Goal: Task Accomplishment & Management: Complete application form

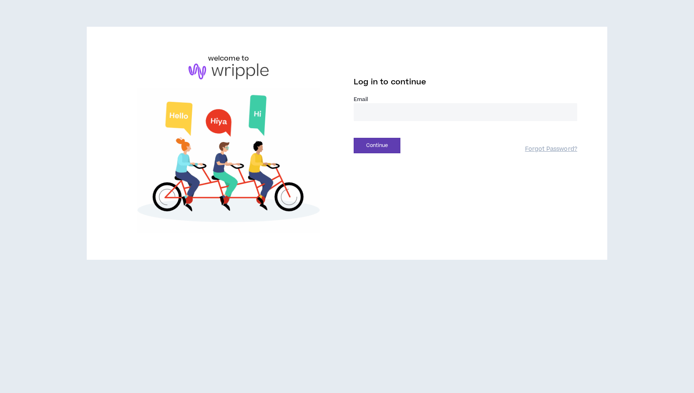
type input "**********"
click at [521, 303] on div "**********" at bounding box center [347, 196] width 694 height 393
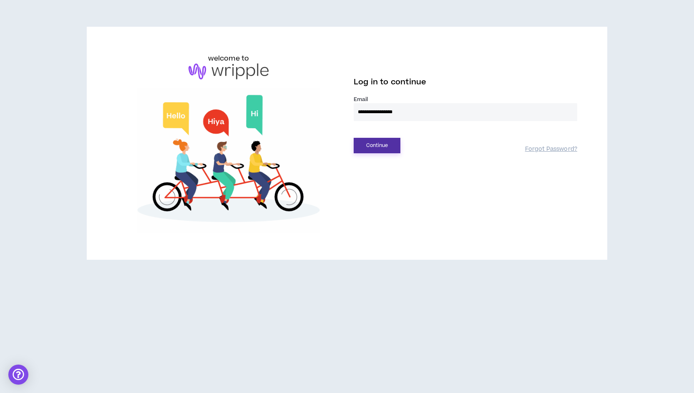
click at [381, 144] on button "Continue" at bounding box center [377, 145] width 47 height 15
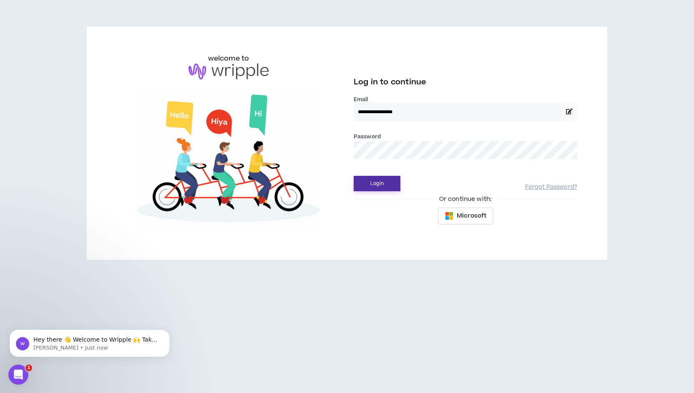
click at [382, 181] on button "Login" at bounding box center [377, 183] width 47 height 15
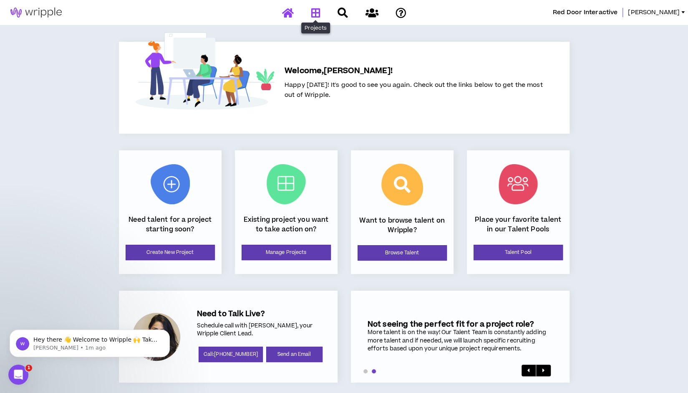
click at [318, 13] on icon at bounding box center [315, 13] width 9 height 10
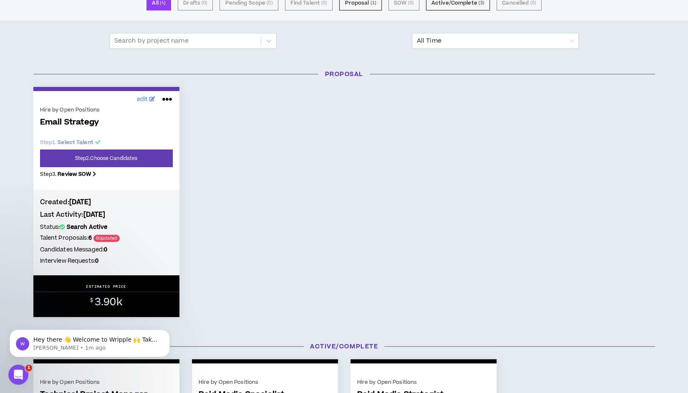
scroll to position [81, 0]
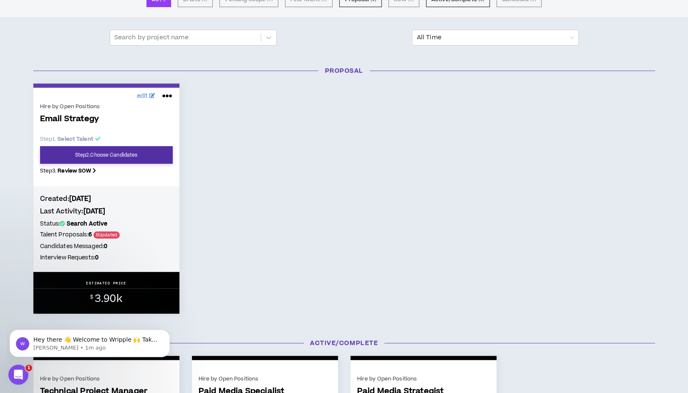
click at [132, 155] on link "Step 2 . Choose Candidates" at bounding box center [106, 155] width 133 height 18
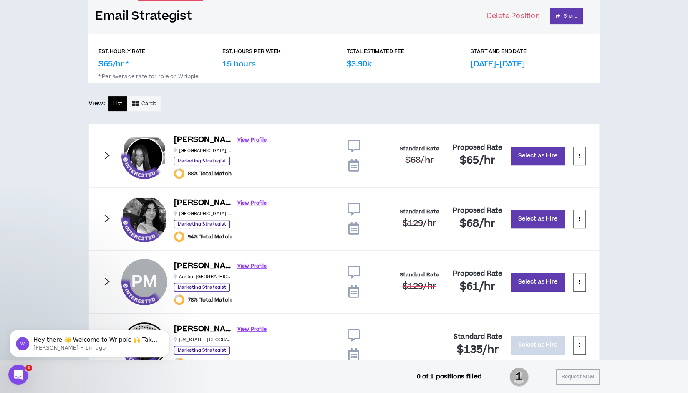
scroll to position [108, 0]
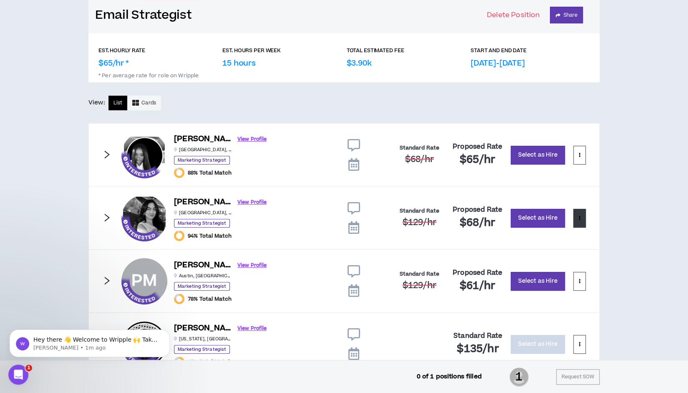
click at [579, 215] on icon at bounding box center [580, 217] width 2 height 5
click at [536, 248] on span "View Profile" at bounding box center [546, 249] width 69 height 9
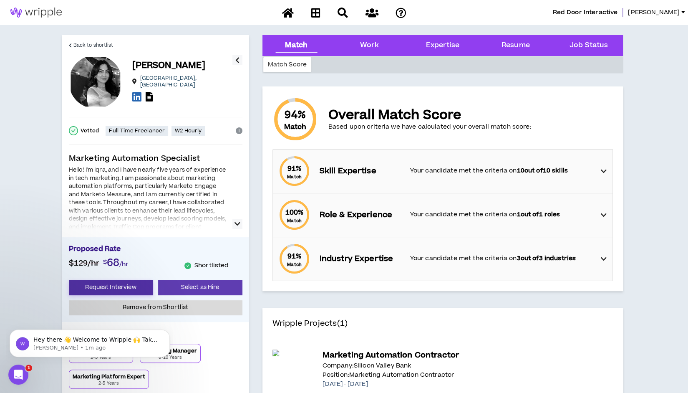
click at [132, 289] on button "Request Interview" at bounding box center [111, 287] width 84 height 15
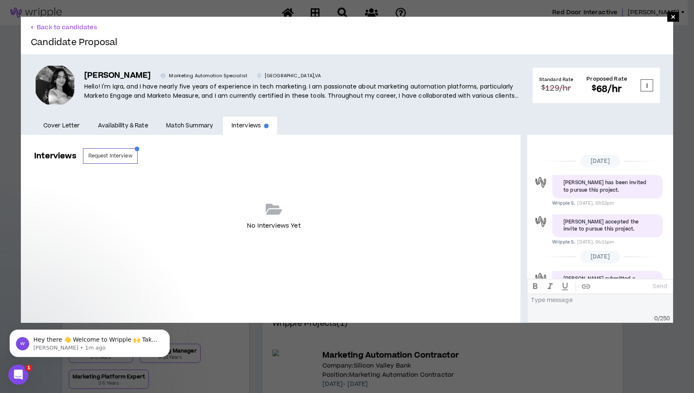
scroll to position [76, 0]
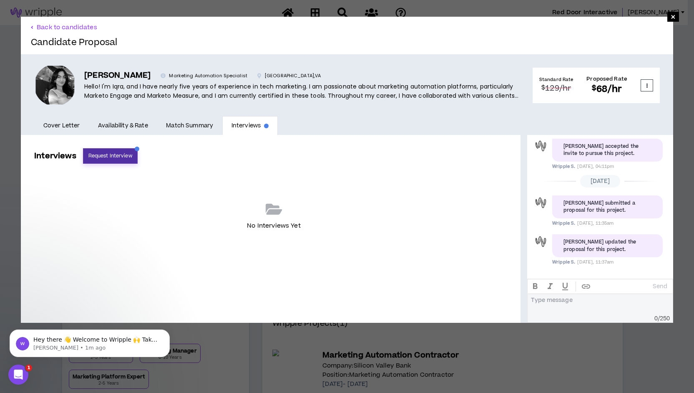
click at [129, 157] on button "Request Interview" at bounding box center [110, 155] width 55 height 15
select select "*******"
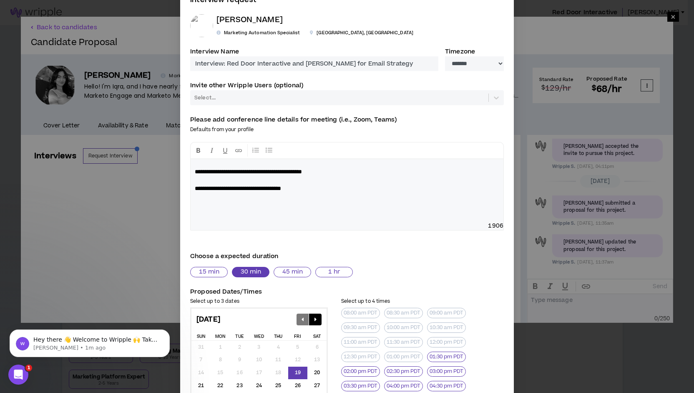
scroll to position [24, 0]
drag, startPoint x: 214, startPoint y: 171, endPoint x: 179, endPoint y: 171, distance: 35.5
click at [180, 171] on div "**********" at bounding box center [347, 255] width 334 height 540
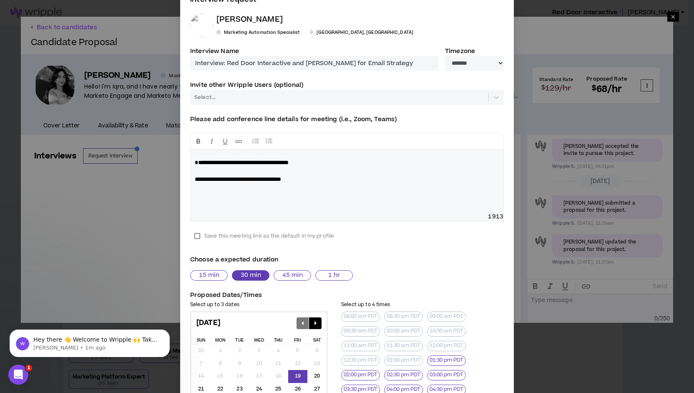
scroll to position [15, 0]
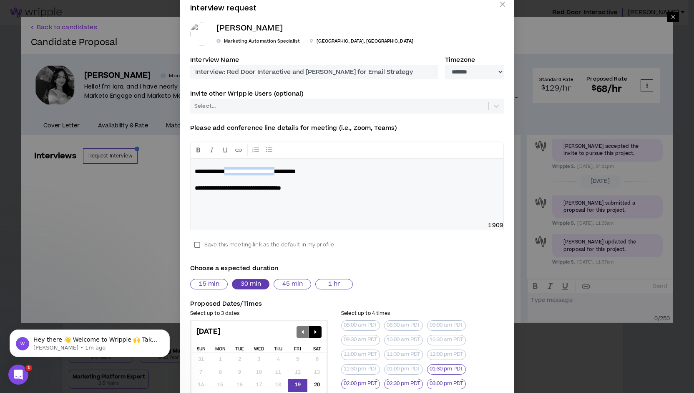
drag, startPoint x: 312, startPoint y: 170, endPoint x: 227, endPoint y: 170, distance: 85.1
click at [227, 170] on span "**********" at bounding box center [245, 171] width 101 height 6
click at [241, 171] on span "**********" at bounding box center [231, 171] width 72 height 6
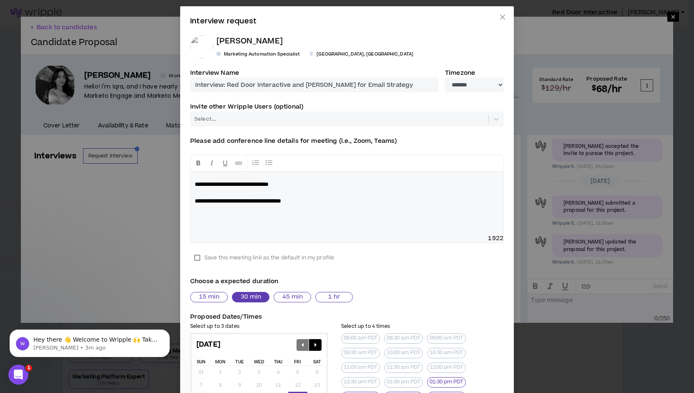
scroll to position [0, 0]
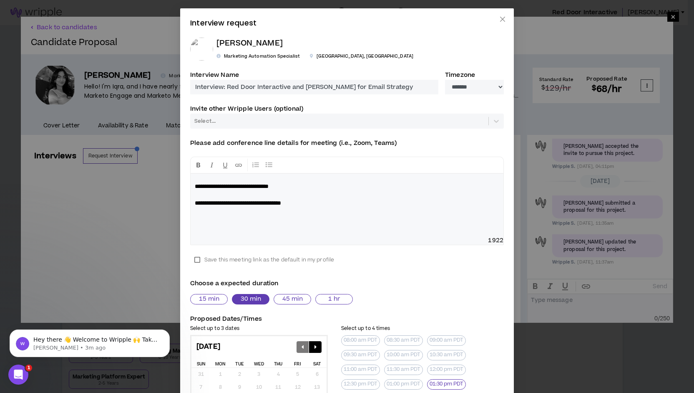
click at [229, 44] on p "[PERSON_NAME]" at bounding box center [315, 44] width 197 height 12
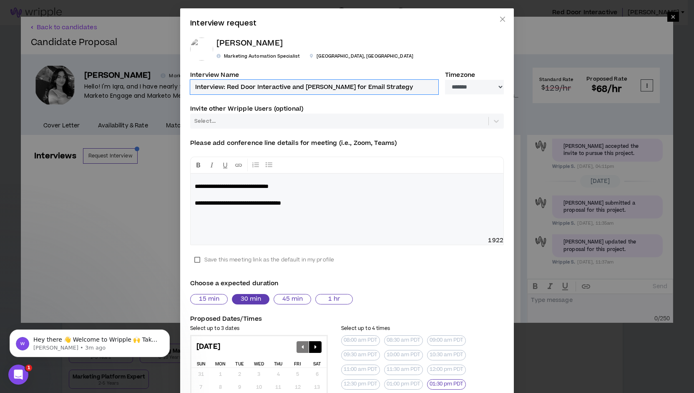
drag, startPoint x: 319, startPoint y: 86, endPoint x: 300, endPoint y: 88, distance: 18.9
click at [300, 88] on input "Interview: Red Door Interactive and [PERSON_NAME] for Email Strategy" at bounding box center [314, 87] width 248 height 15
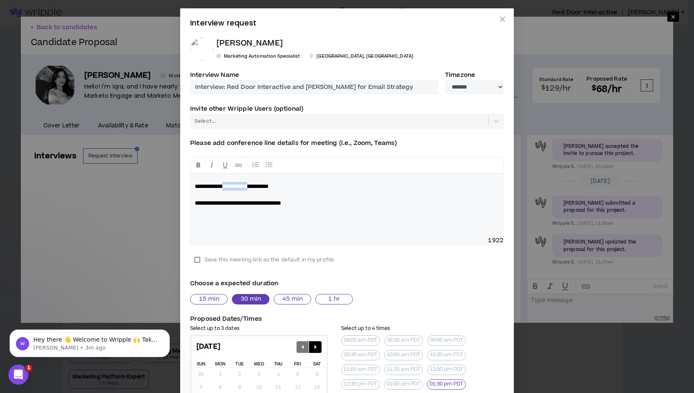
drag, startPoint x: 265, startPoint y: 186, endPoint x: 224, endPoint y: 187, distance: 40.1
click at [224, 187] on span "**********" at bounding box center [232, 186] width 74 height 6
click at [359, 185] on p "**********" at bounding box center [347, 194] width 305 height 25
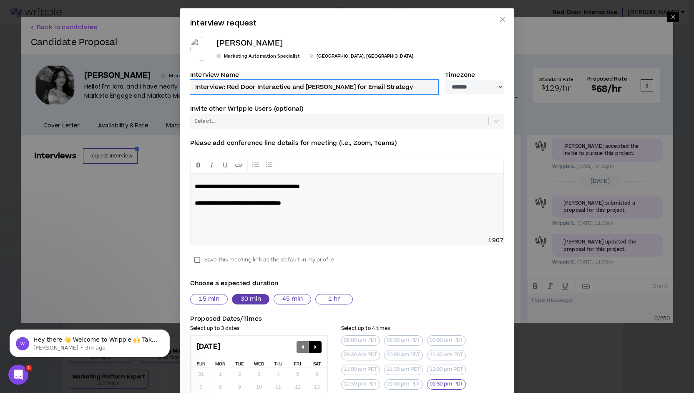
drag, startPoint x: 322, startPoint y: 88, endPoint x: 301, endPoint y: 91, distance: 21.0
click at [301, 91] on input "Interview: Red Door Interactive and [PERSON_NAME] for Email Strategy" at bounding box center [314, 87] width 248 height 15
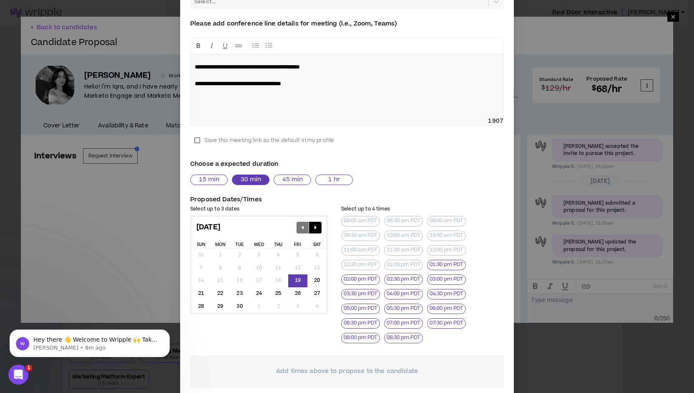
scroll to position [158, 0]
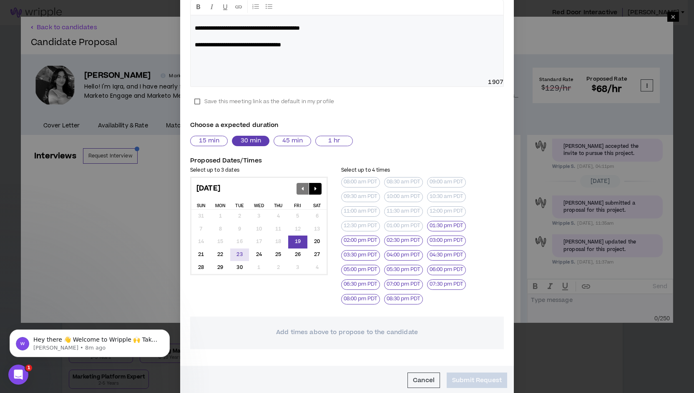
click at [239, 254] on div "23" at bounding box center [239, 254] width 19 height 13
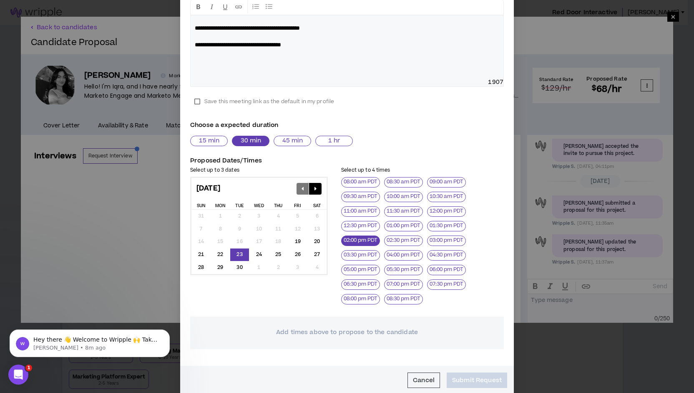
click at [356, 241] on button "02:00 pm PDT" at bounding box center [360, 240] width 39 height 10
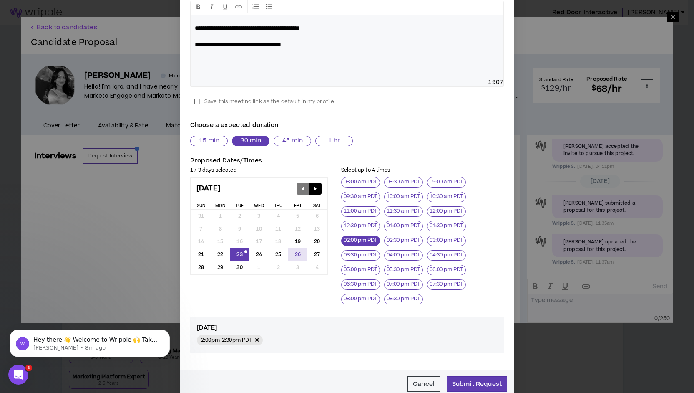
click at [294, 255] on div "26" at bounding box center [297, 254] width 19 height 13
click at [437, 196] on button "10:30 am PDT" at bounding box center [446, 197] width 39 height 10
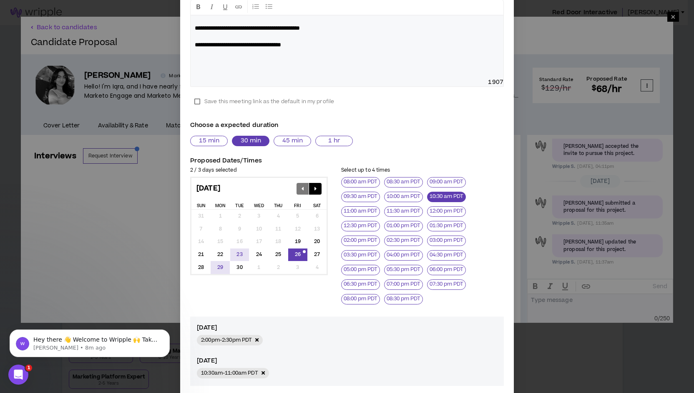
click at [215, 266] on div "29" at bounding box center [220, 267] width 19 height 13
click at [398, 211] on button "11:30 am PDT" at bounding box center [403, 211] width 39 height 10
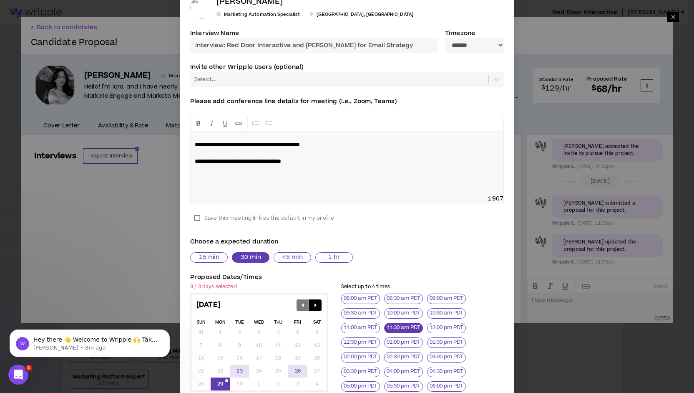
scroll to position [42, 0]
click at [295, 254] on button "45 min" at bounding box center [293, 257] width 38 height 10
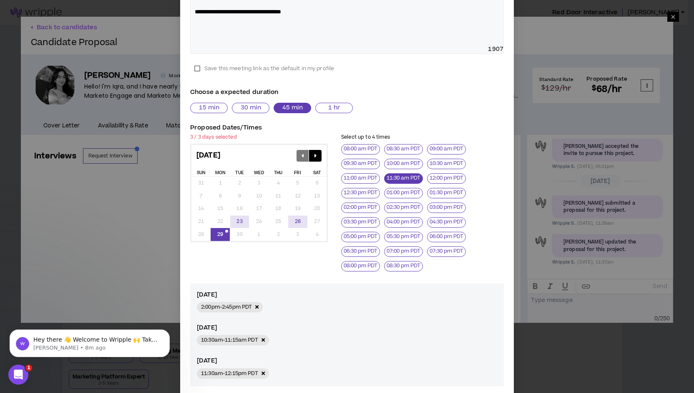
scroll to position [192, 0]
click at [250, 105] on button "30 min" at bounding box center [251, 107] width 38 height 10
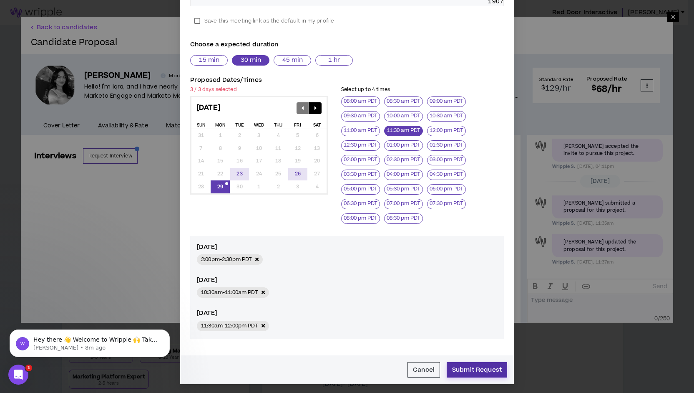
click at [460, 368] on button "Submit Request" at bounding box center [477, 369] width 60 height 15
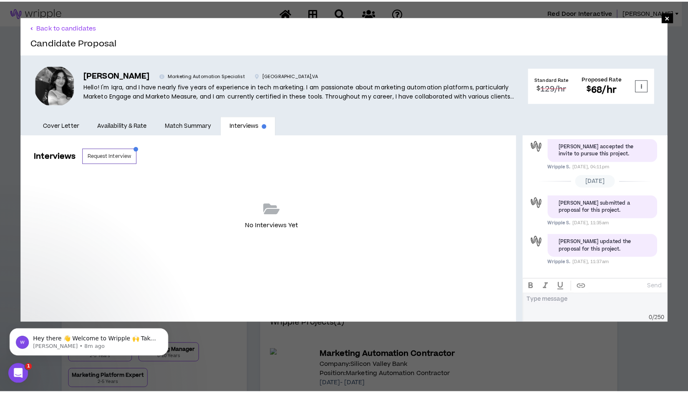
scroll to position [230, 0]
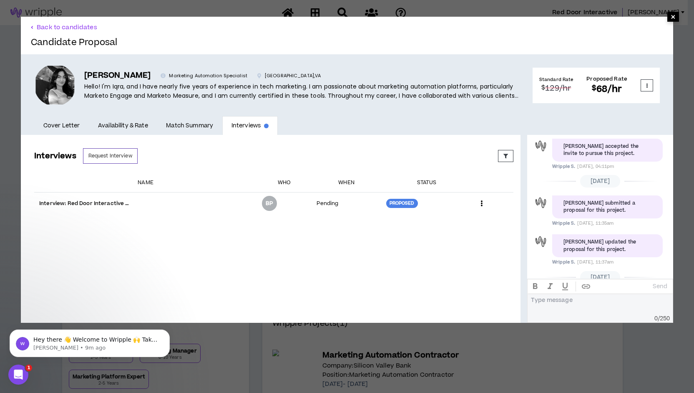
click at [669, 17] on span "×" at bounding box center [674, 17] width 12 height 10
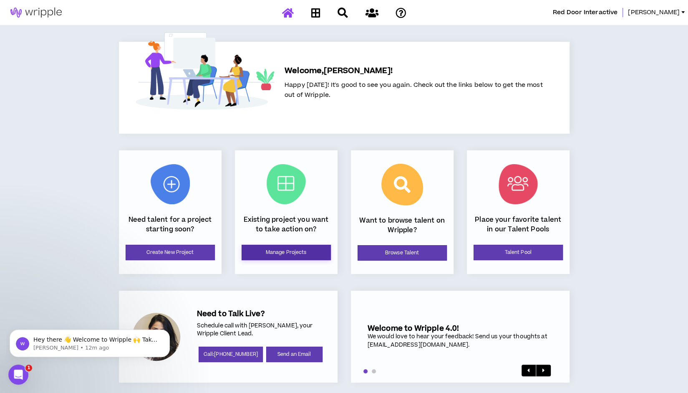
click at [284, 255] on link "Manage Projects" at bounding box center [286, 251] width 89 height 15
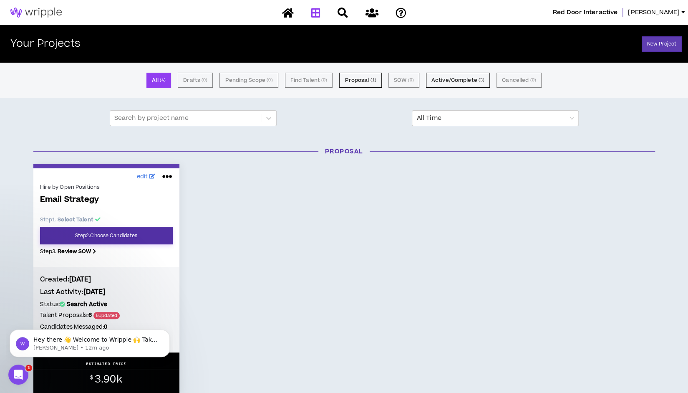
click at [91, 237] on link "Step 2 . Choose Candidates" at bounding box center [106, 236] width 133 height 18
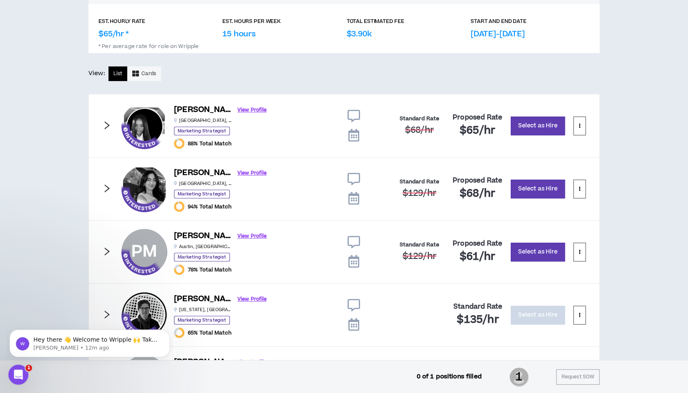
scroll to position [138, 0]
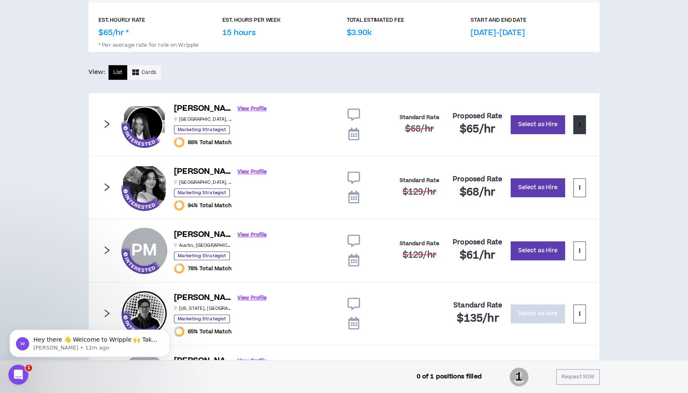
click at [580, 124] on icon at bounding box center [580, 124] width 2 height 5
click at [539, 154] on span "View Profile" at bounding box center [546, 156] width 69 height 9
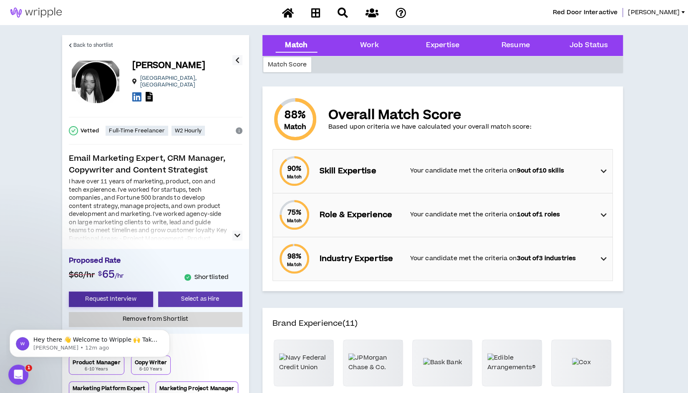
click at [112, 298] on button "Request Interview" at bounding box center [111, 298] width 84 height 15
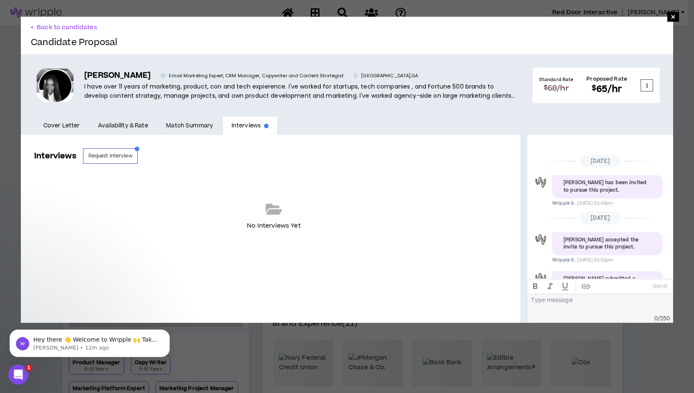
scroll to position [76, 0]
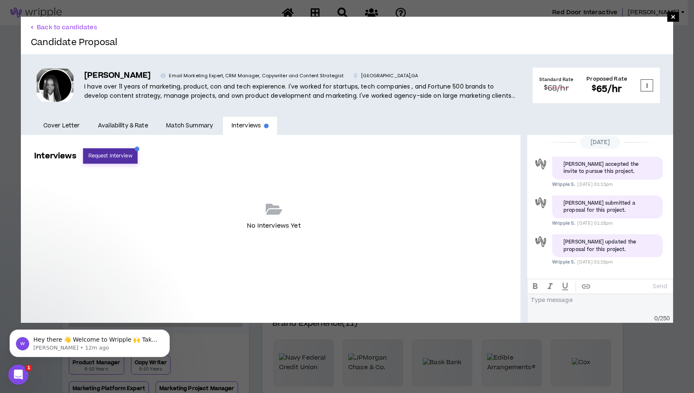
click at [108, 156] on button "Request Interview" at bounding box center [110, 155] width 55 height 15
select select "*******"
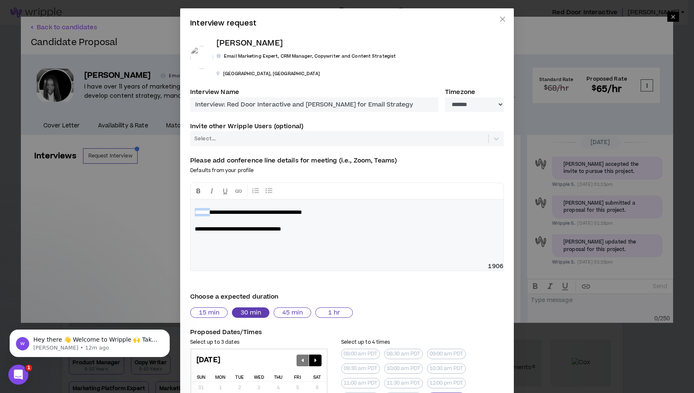
drag, startPoint x: 214, startPoint y: 196, endPoint x: 176, endPoint y: 196, distance: 37.6
click at [176, 196] on div "**********" at bounding box center [347, 196] width 694 height 393
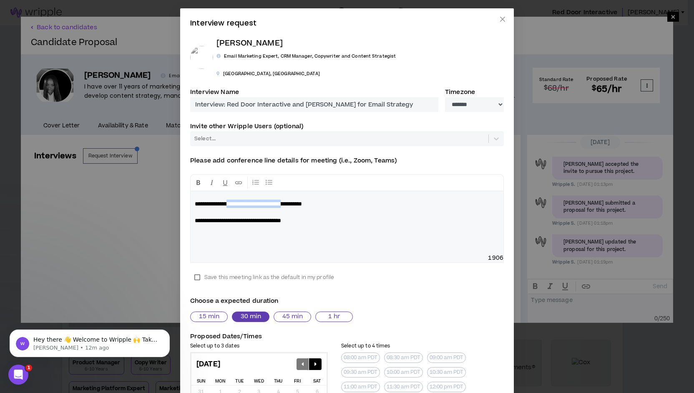
drag, startPoint x: 326, startPoint y: 185, endPoint x: 238, endPoint y: 186, distance: 88.0
click at [238, 201] on span "**********" at bounding box center [248, 204] width 107 height 6
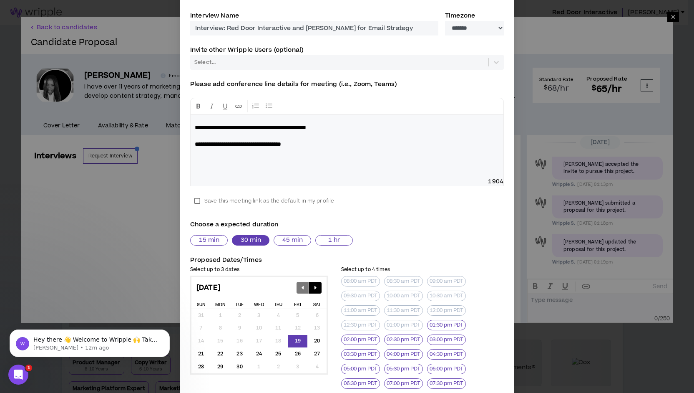
scroll to position [82, 0]
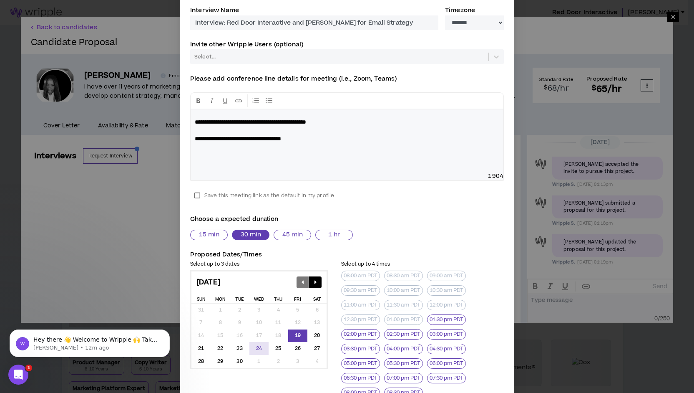
click at [255, 342] on div "24" at bounding box center [259, 348] width 19 height 13
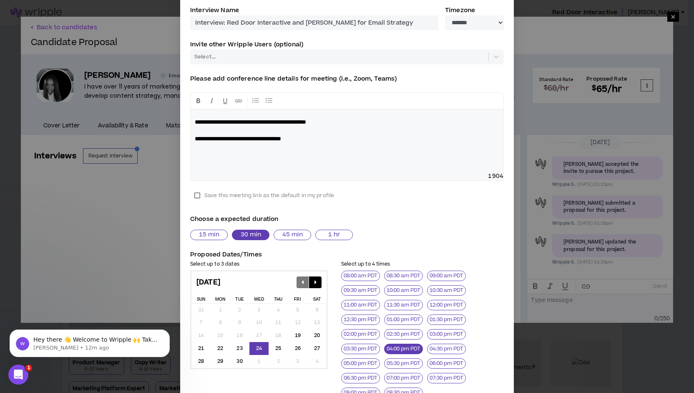
click at [406, 343] on button "04:00 pm PDT" at bounding box center [403, 348] width 39 height 10
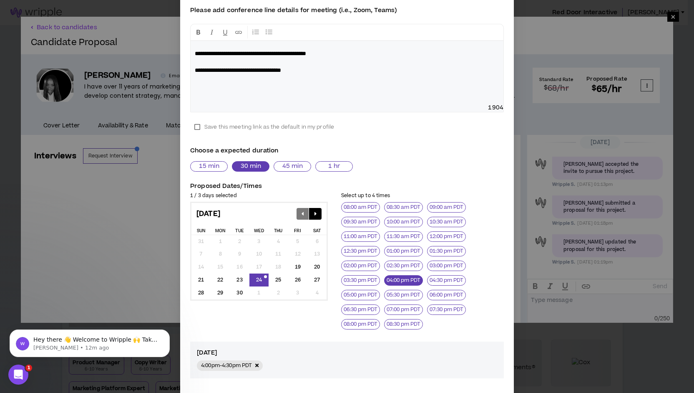
scroll to position [164, 0]
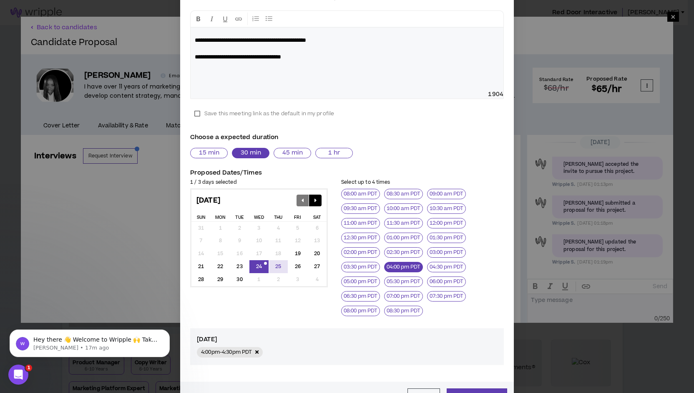
click at [275, 260] on div "25" at bounding box center [278, 266] width 19 height 13
click at [438, 247] on button "03:00 pm PDT" at bounding box center [446, 252] width 39 height 10
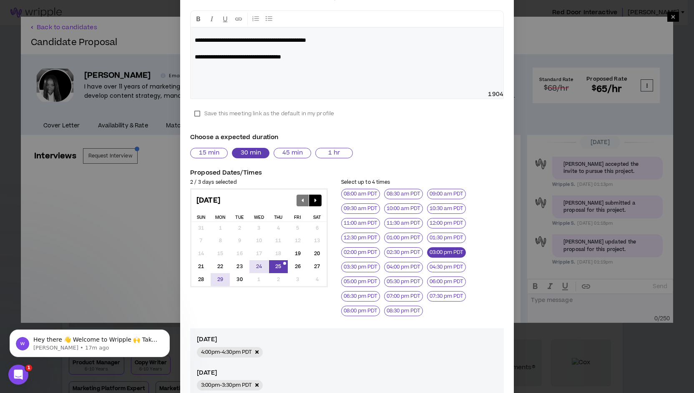
click at [217, 273] on div "29" at bounding box center [220, 279] width 19 height 13
click at [353, 247] on button "02:00 pm PDT" at bounding box center [360, 252] width 39 height 10
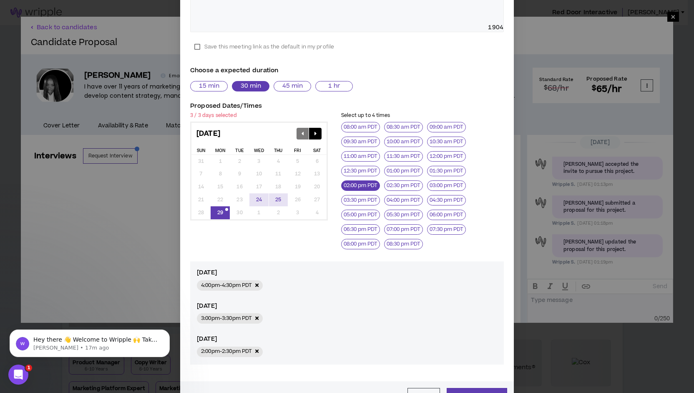
scroll to position [239, 0]
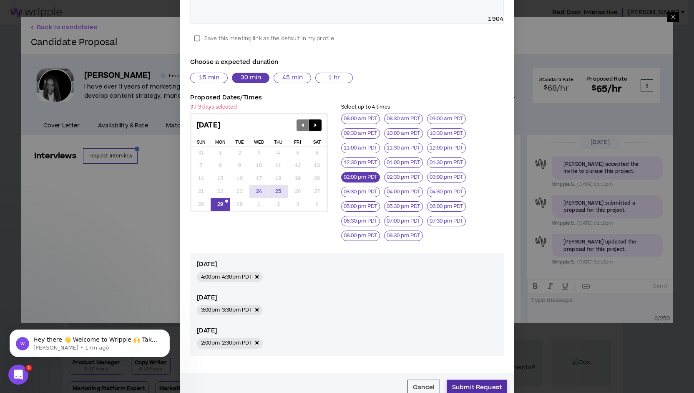
click at [474, 379] on button "Submit Request" at bounding box center [477, 386] width 60 height 15
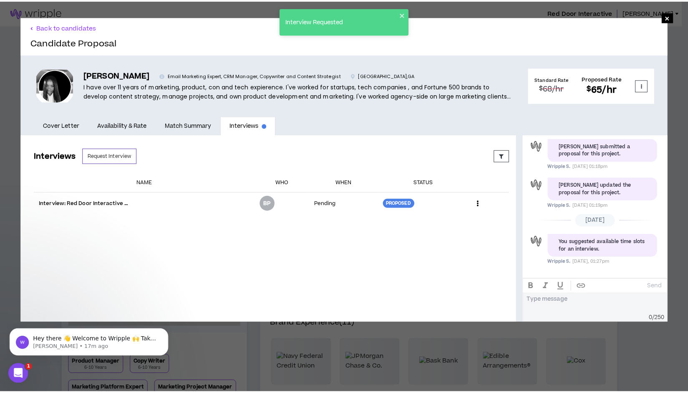
scroll to position [132, 0]
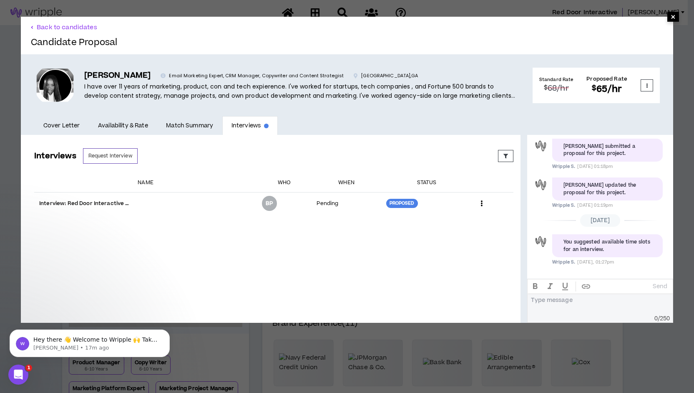
click at [671, 15] on span "×" at bounding box center [673, 17] width 5 height 10
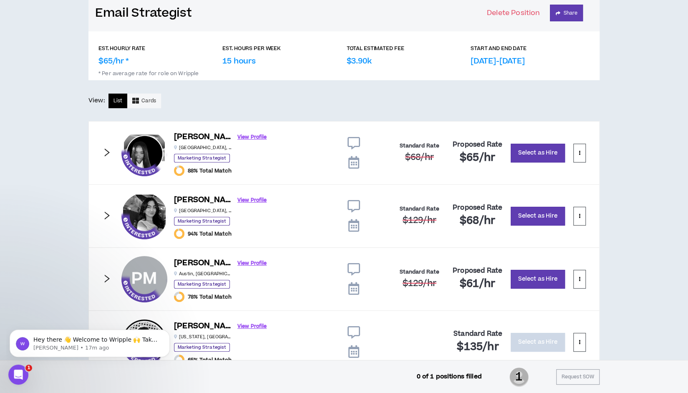
scroll to position [109, 0]
click at [237, 262] on link "View Profile" at bounding box center [251, 263] width 29 height 15
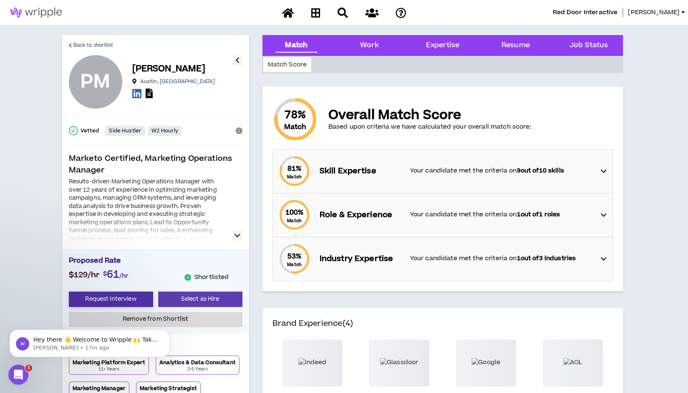
click at [126, 300] on button "Request Interview" at bounding box center [111, 298] width 84 height 15
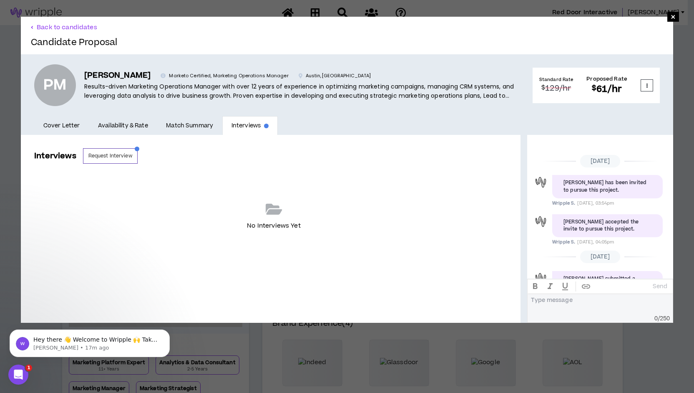
scroll to position [76, 0]
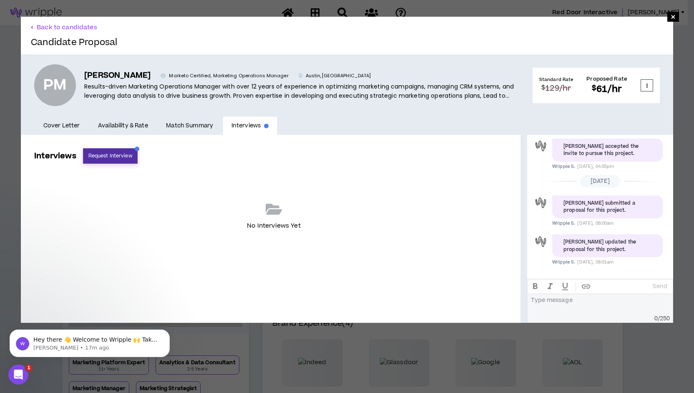
click at [105, 156] on button "Request Interview" at bounding box center [110, 155] width 55 height 15
select select "*******"
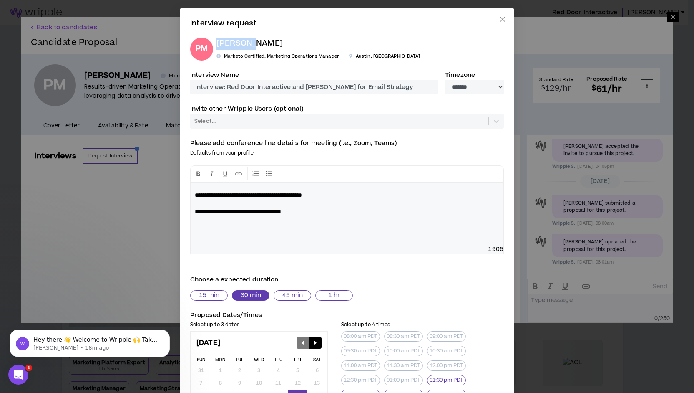
drag, startPoint x: 246, startPoint y: 43, endPoint x: 211, endPoint y: 45, distance: 35.5
click at [213, 45] on div "[PERSON_NAME] Marketo Certified, Marketing Operations Manager [GEOGRAPHIC_DATA]…" at bounding box center [316, 49] width 207 height 23
copy p "Prakruti"
